Goal: Task Accomplishment & Management: Complete application form

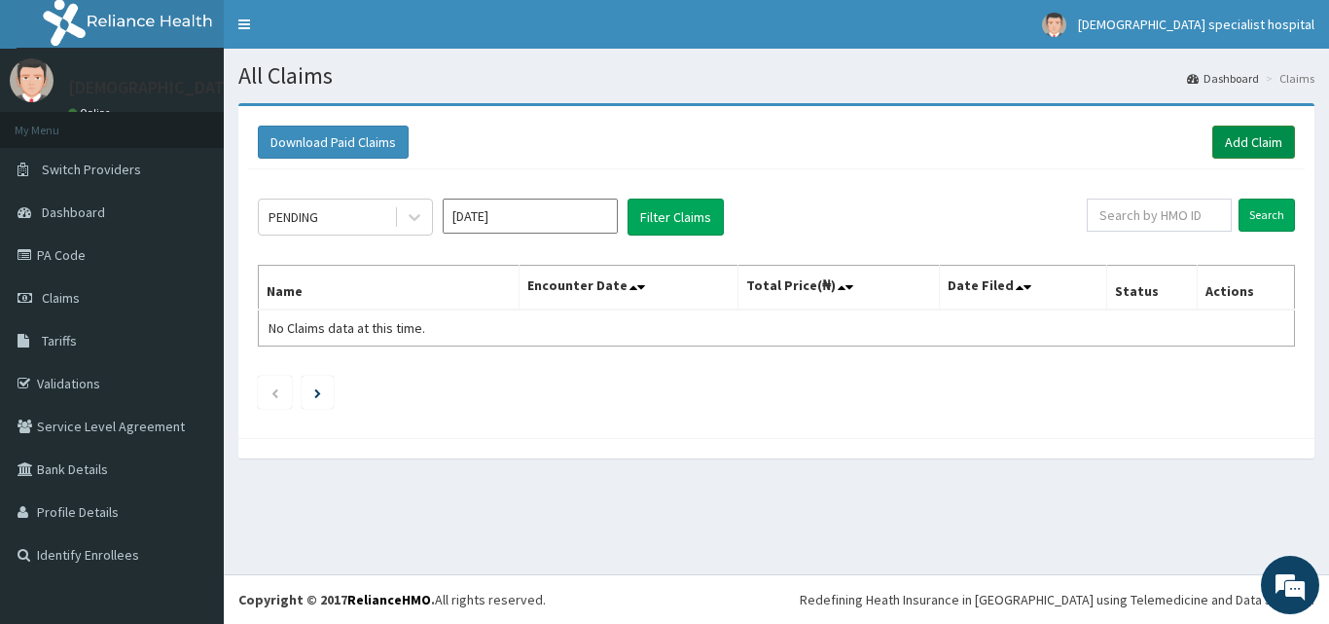
click at [1274, 140] on link "Add Claim" at bounding box center [1254, 142] width 83 height 33
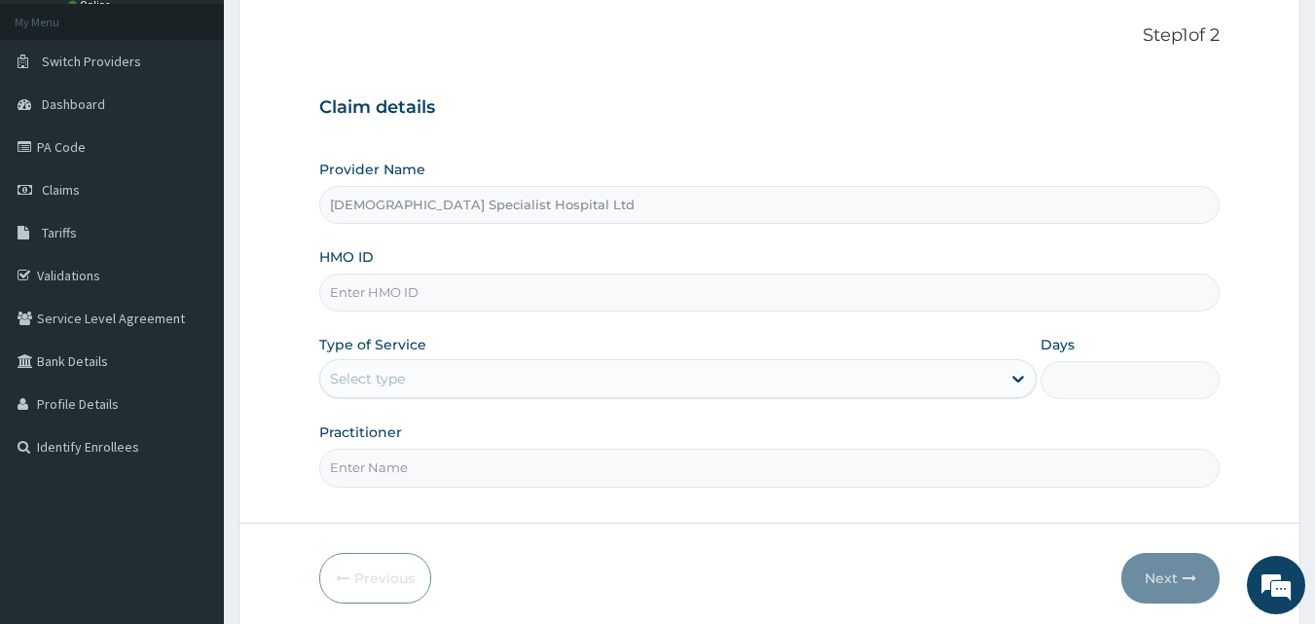
type input "BRT/11026/A"
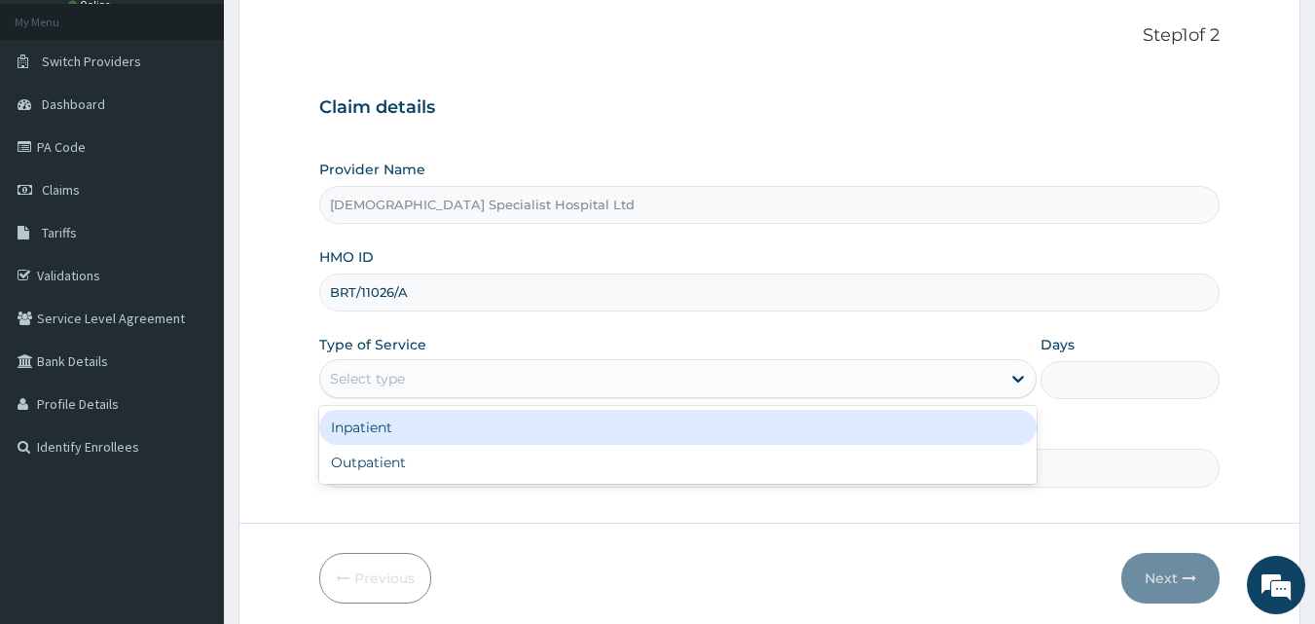
click at [566, 364] on div "Select type" at bounding box center [660, 378] width 680 height 31
click at [383, 434] on div "Inpatient" at bounding box center [677, 427] width 717 height 35
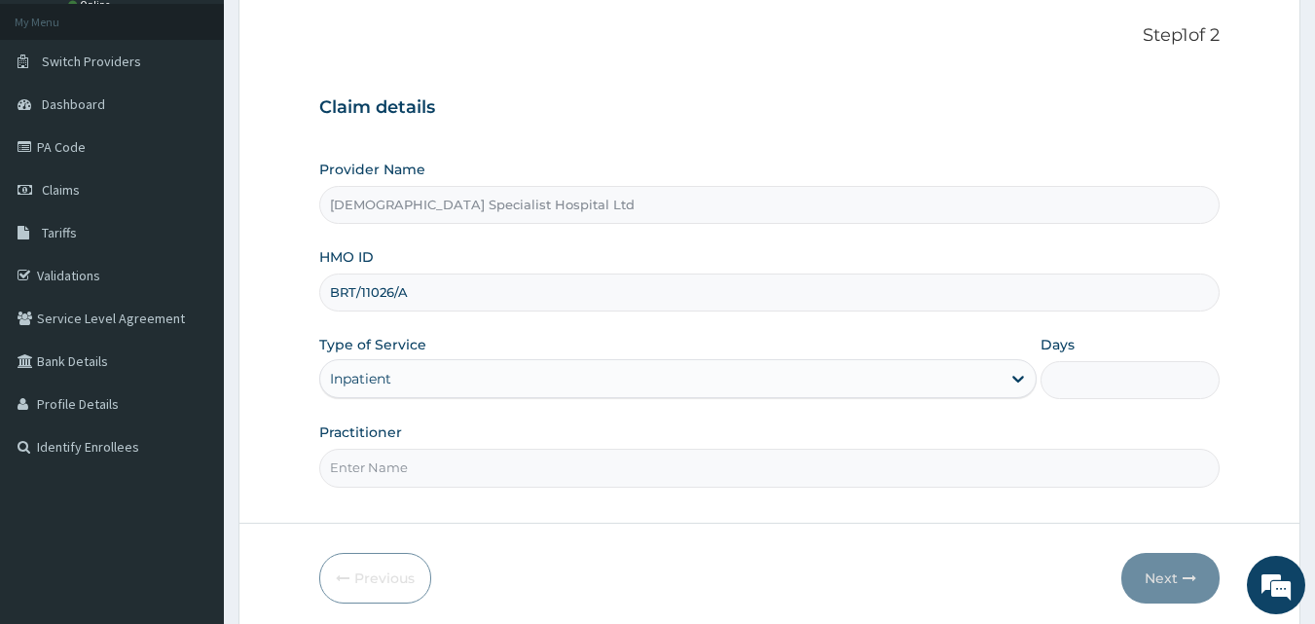
click at [592, 464] on input "Practitioner" at bounding box center [769, 468] width 901 height 38
type input "[PERSON_NAME]"
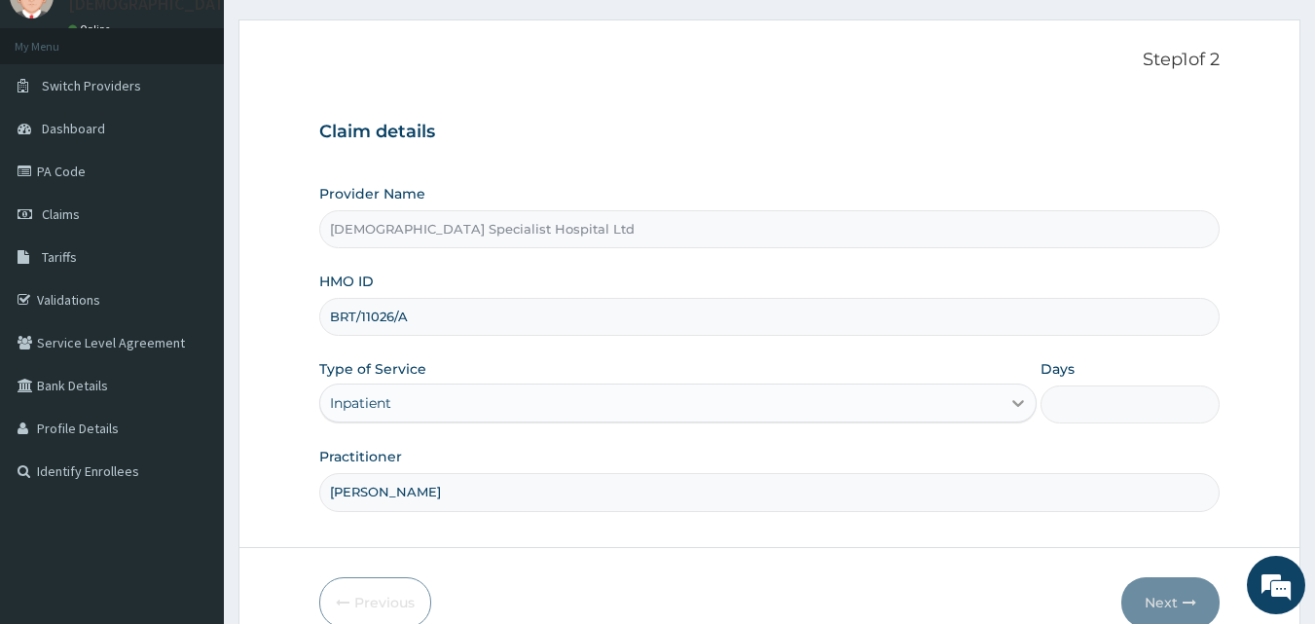
scroll to position [182, 0]
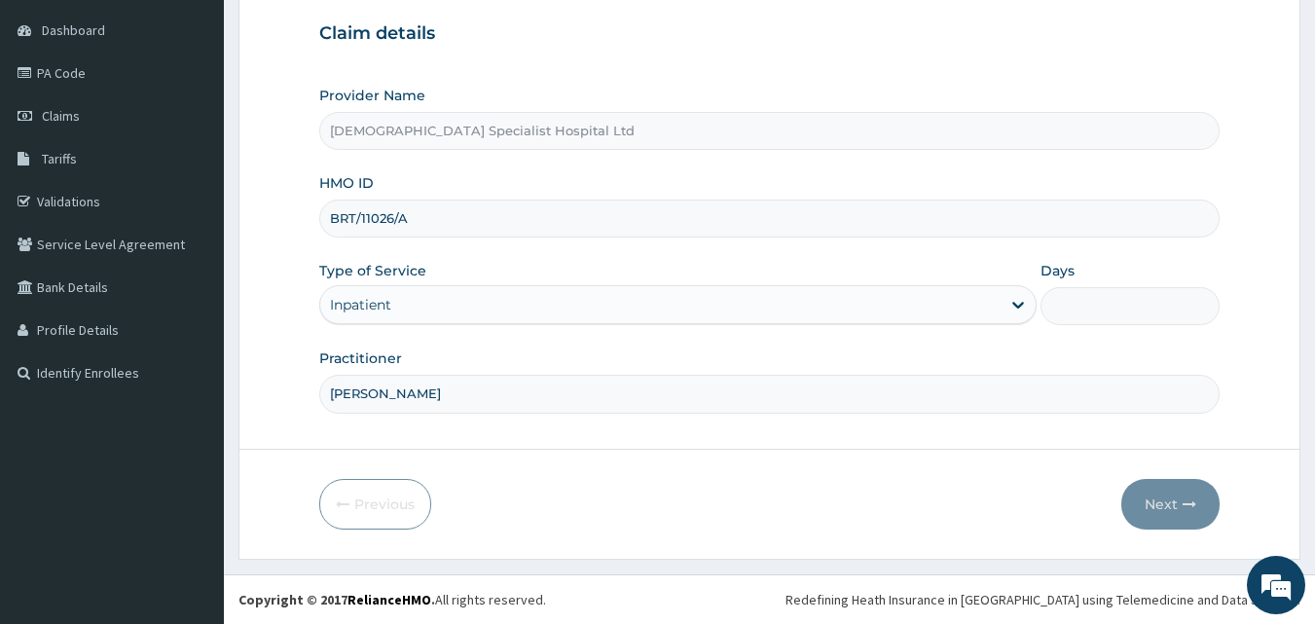
click at [1098, 303] on input "Days" at bounding box center [1129, 306] width 179 height 38
drag, startPoint x: 506, startPoint y: 302, endPoint x: 462, endPoint y: 326, distance: 50.1
click at [506, 301] on div "Inpatient" at bounding box center [660, 304] width 680 height 31
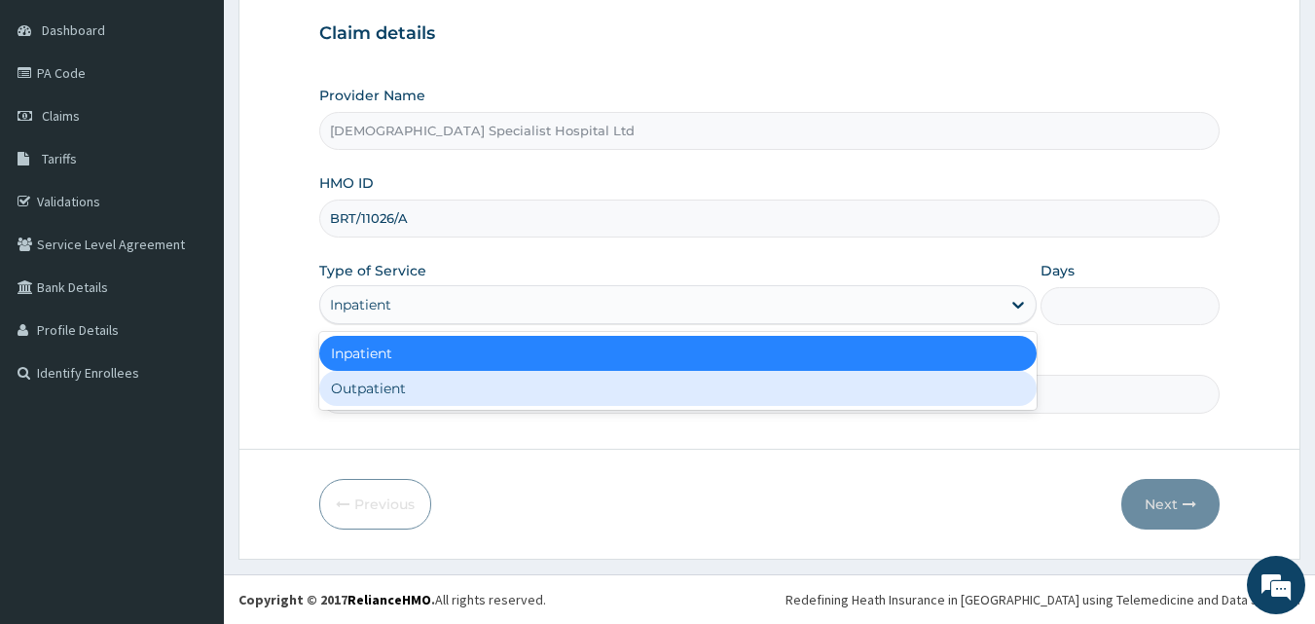
click at [368, 387] on div "Outpatient" at bounding box center [677, 388] width 717 height 35
drag, startPoint x: 368, startPoint y: 387, endPoint x: 501, endPoint y: 402, distance: 134.1
click at [369, 387] on input "[PERSON_NAME]" at bounding box center [769, 394] width 901 height 38
type input "1"
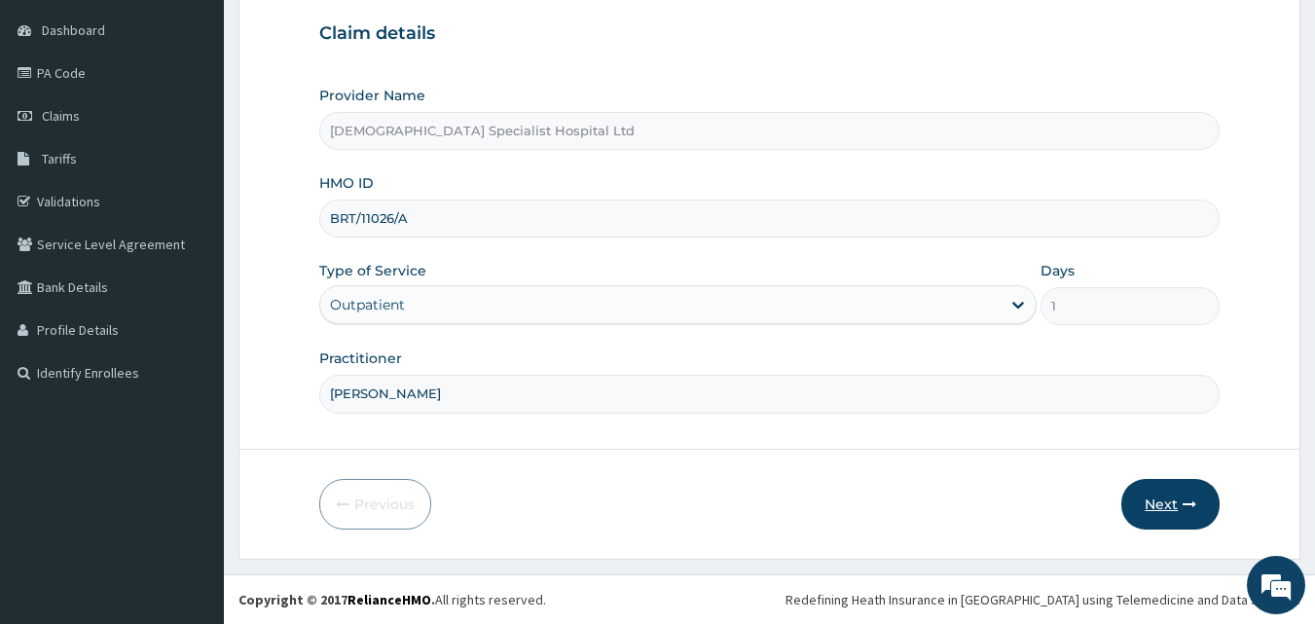
click at [1153, 515] on button "Next" at bounding box center [1170, 504] width 98 height 51
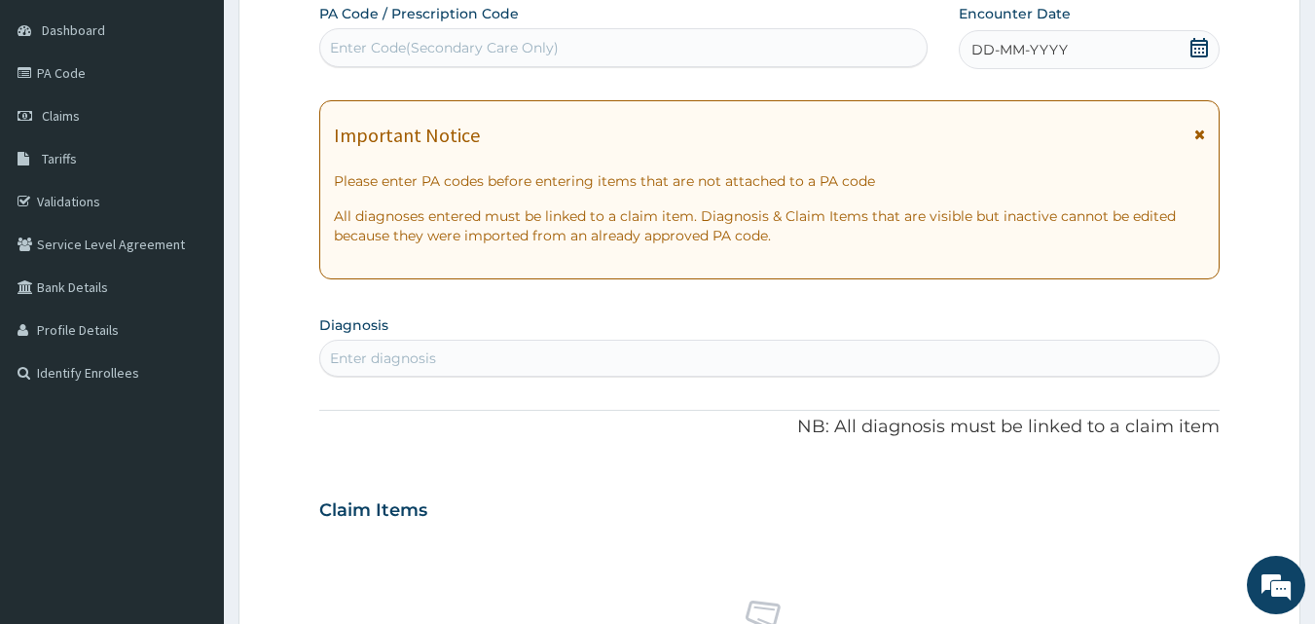
click at [450, 364] on div "Enter diagnosis" at bounding box center [769, 358] width 899 height 31
type input "MALAR"
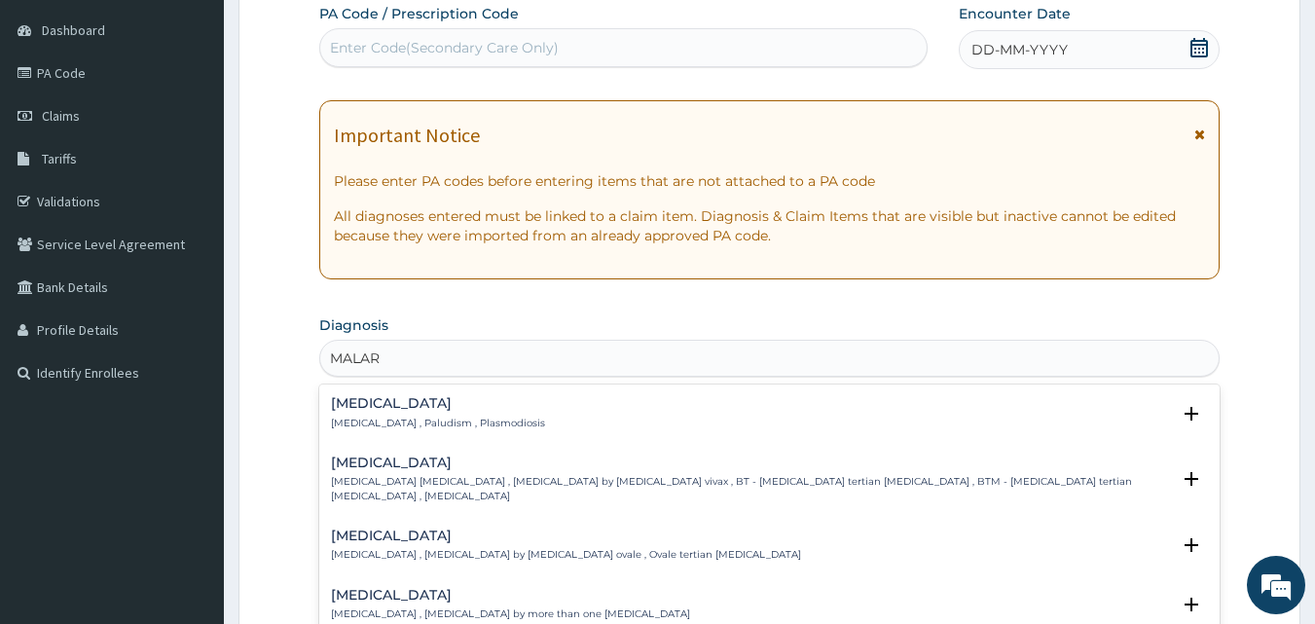
click at [433, 418] on p "[MEDICAL_DATA] , Paludism , Plasmodiosis" at bounding box center [438, 424] width 214 height 14
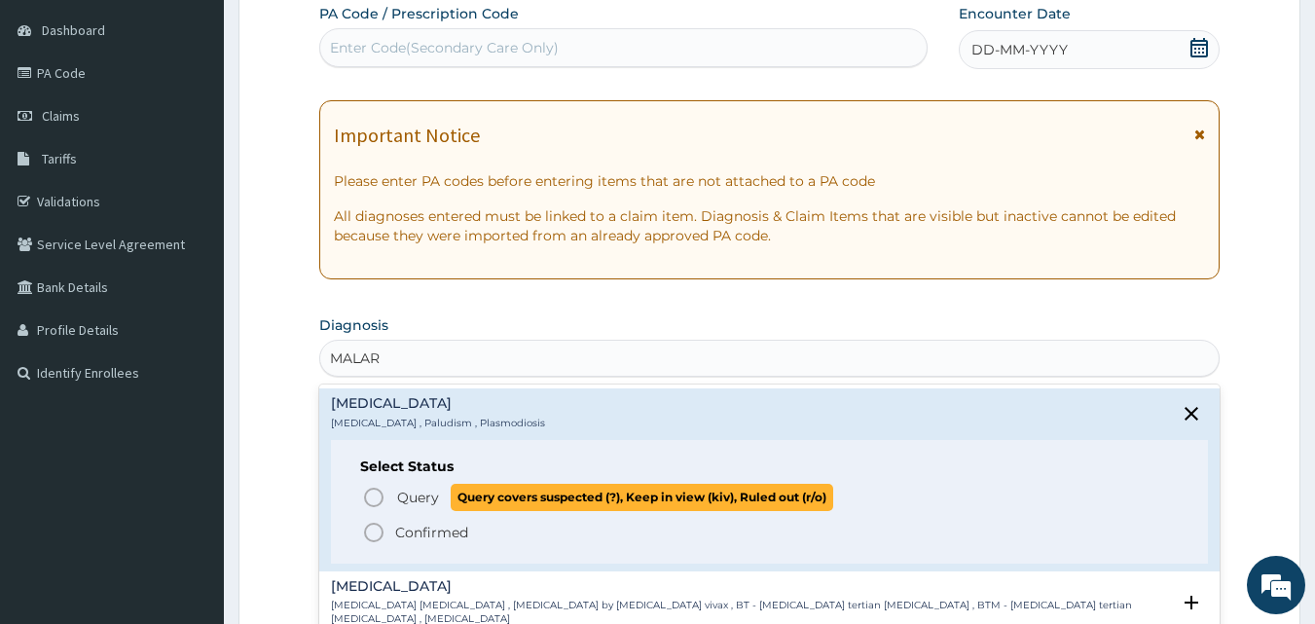
drag, startPoint x: 374, startPoint y: 488, endPoint x: 505, endPoint y: 491, distance: 131.4
click at [374, 491] on icon "status option query" at bounding box center [373, 497] width 23 height 23
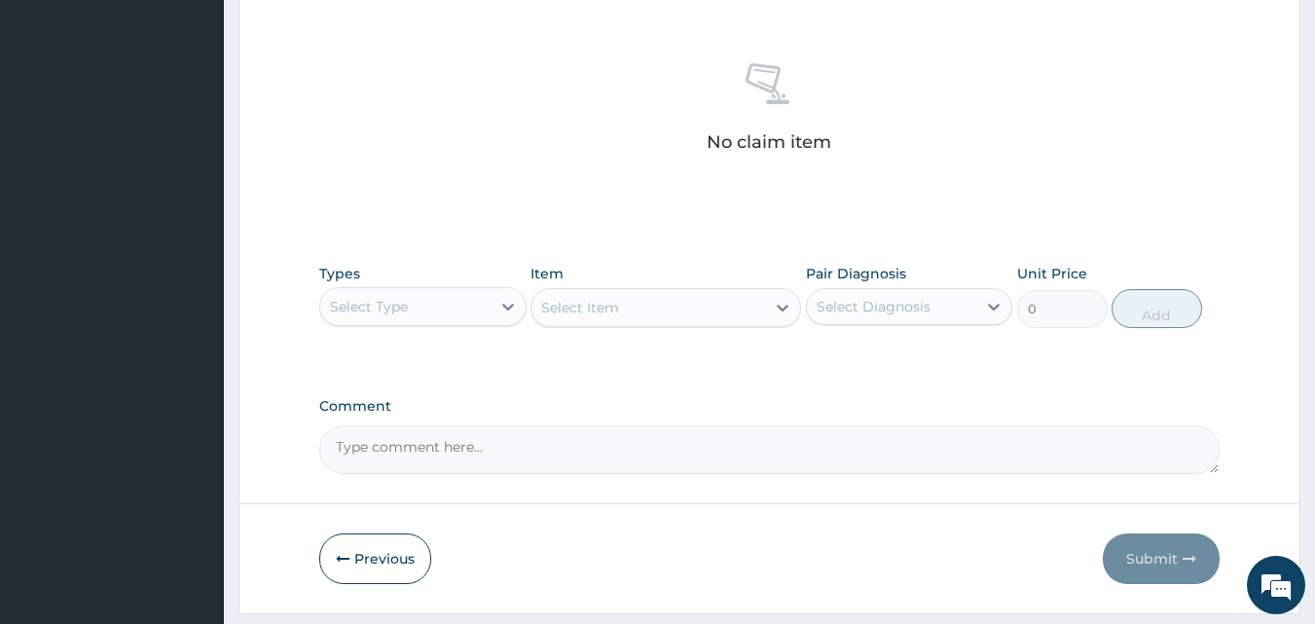
scroll to position [780, 0]
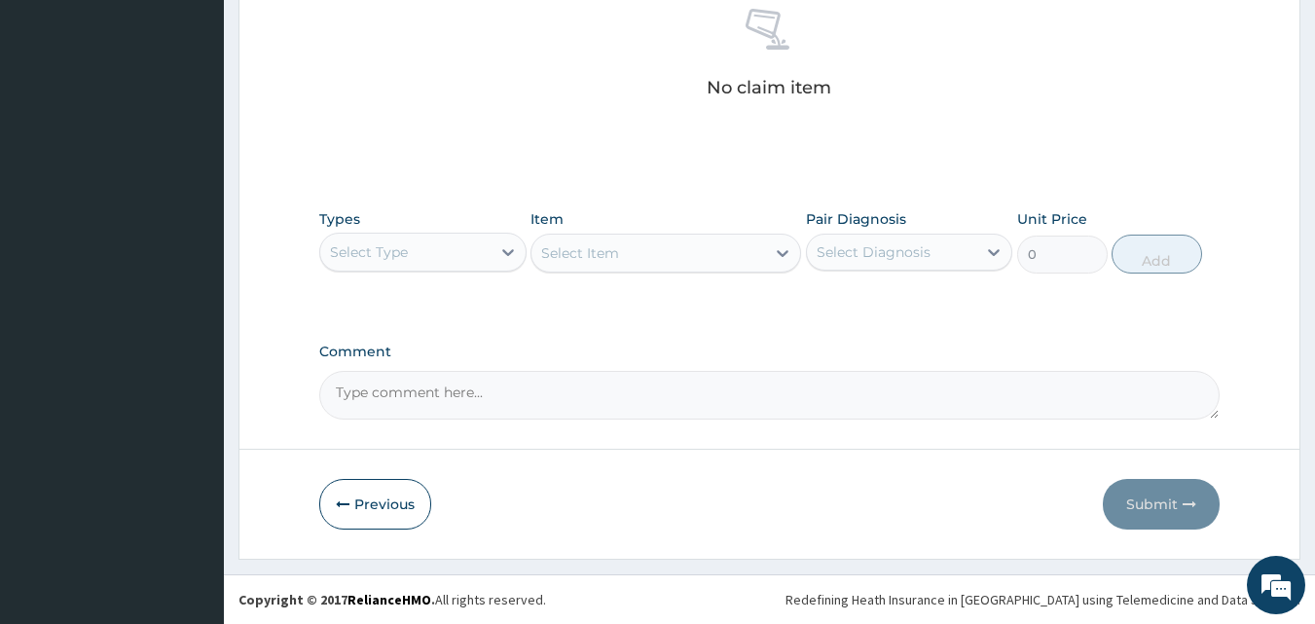
click at [431, 245] on div "Select Type" at bounding box center [405, 251] width 170 height 31
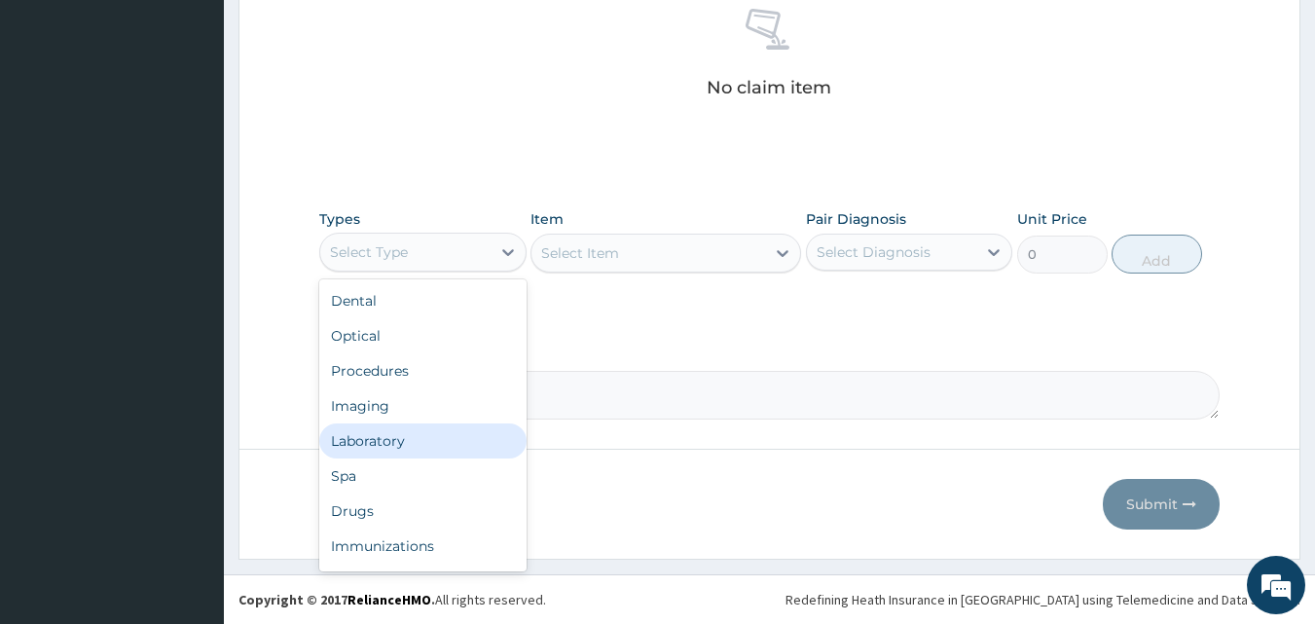
click at [413, 442] on div "Laboratory" at bounding box center [422, 440] width 207 height 35
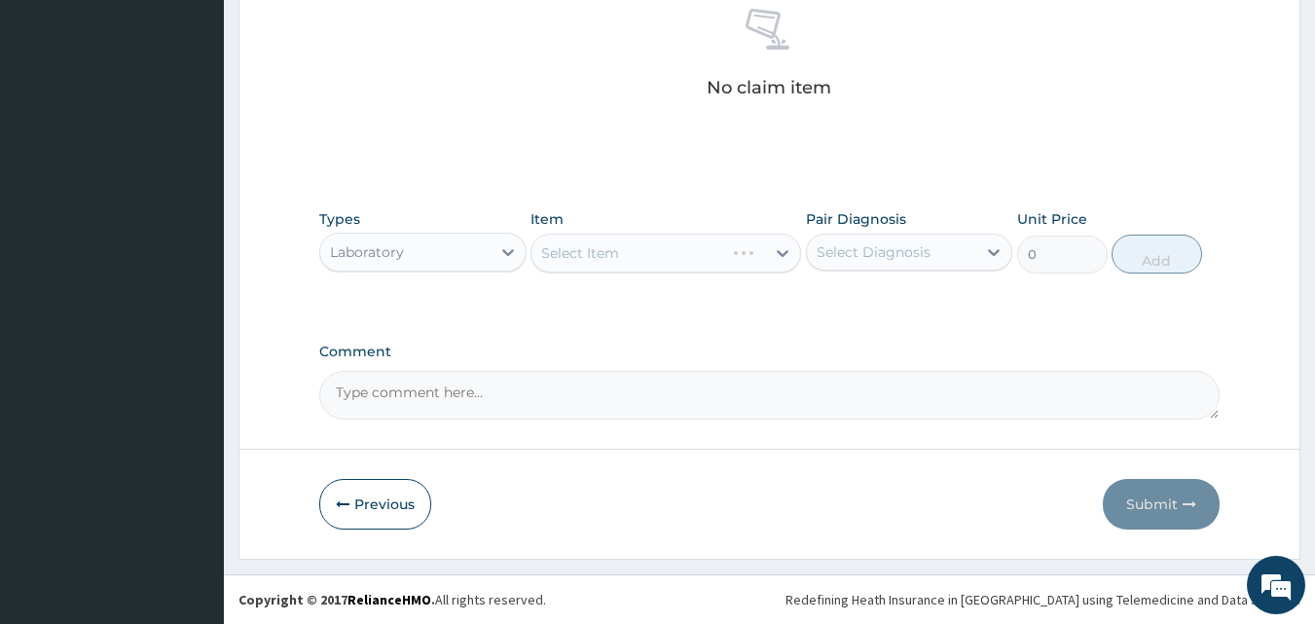
click at [679, 267] on div "Select Item" at bounding box center [665, 253] width 271 height 39
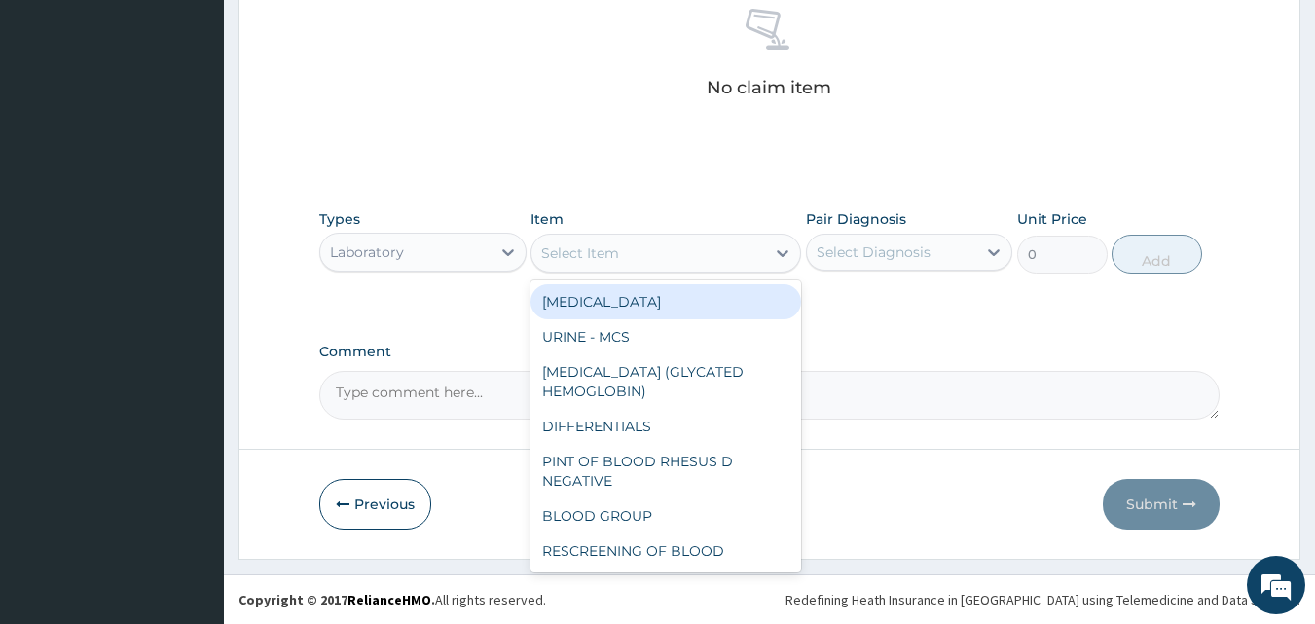
click at [736, 256] on div "Select Item" at bounding box center [648, 252] width 234 height 31
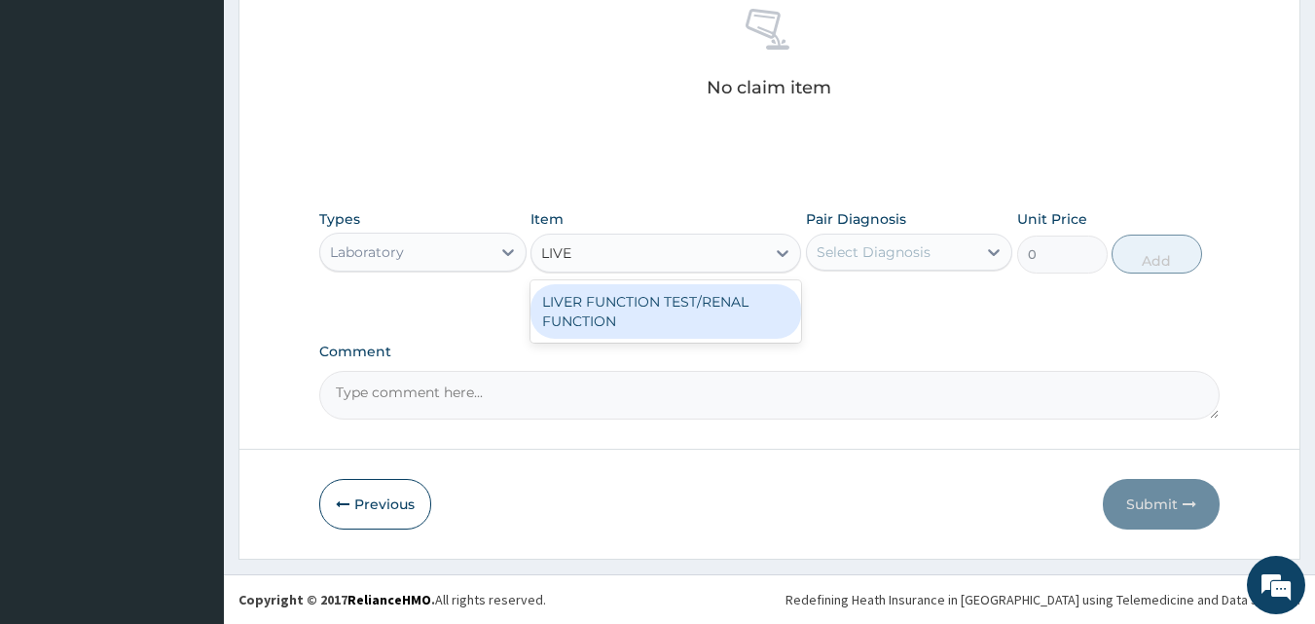
type input "LIVER"
click at [671, 296] on div "LIVER FUNCTION TEST/RENAL FUNCTION" at bounding box center [665, 311] width 271 height 54
type input "7500"
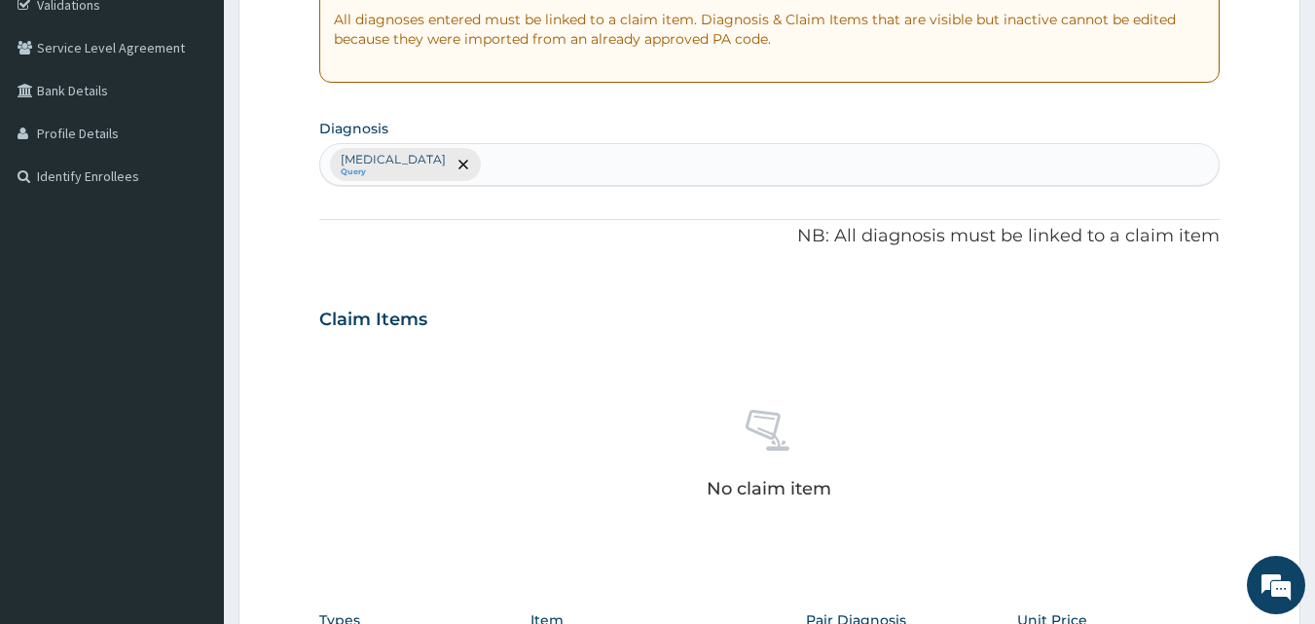
scroll to position [337, 0]
